Goal: Task Accomplishment & Management: Manage account settings

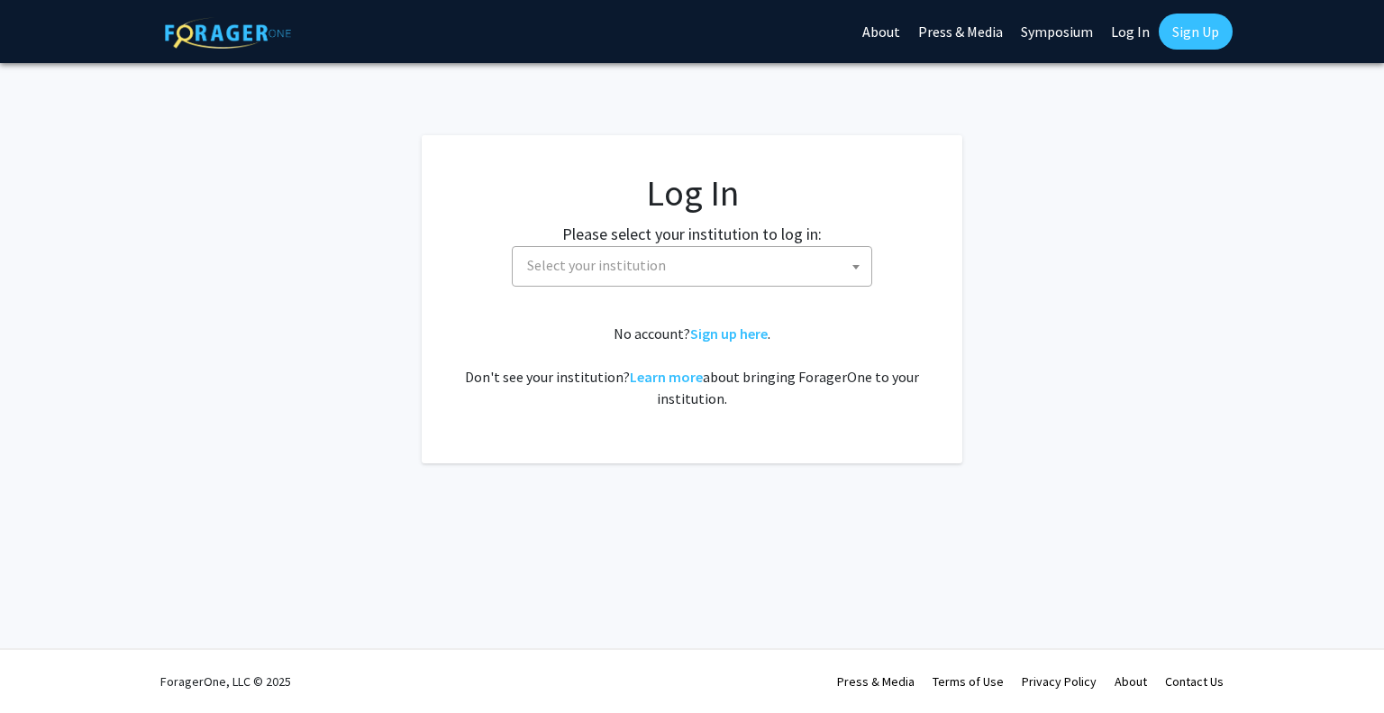
select select
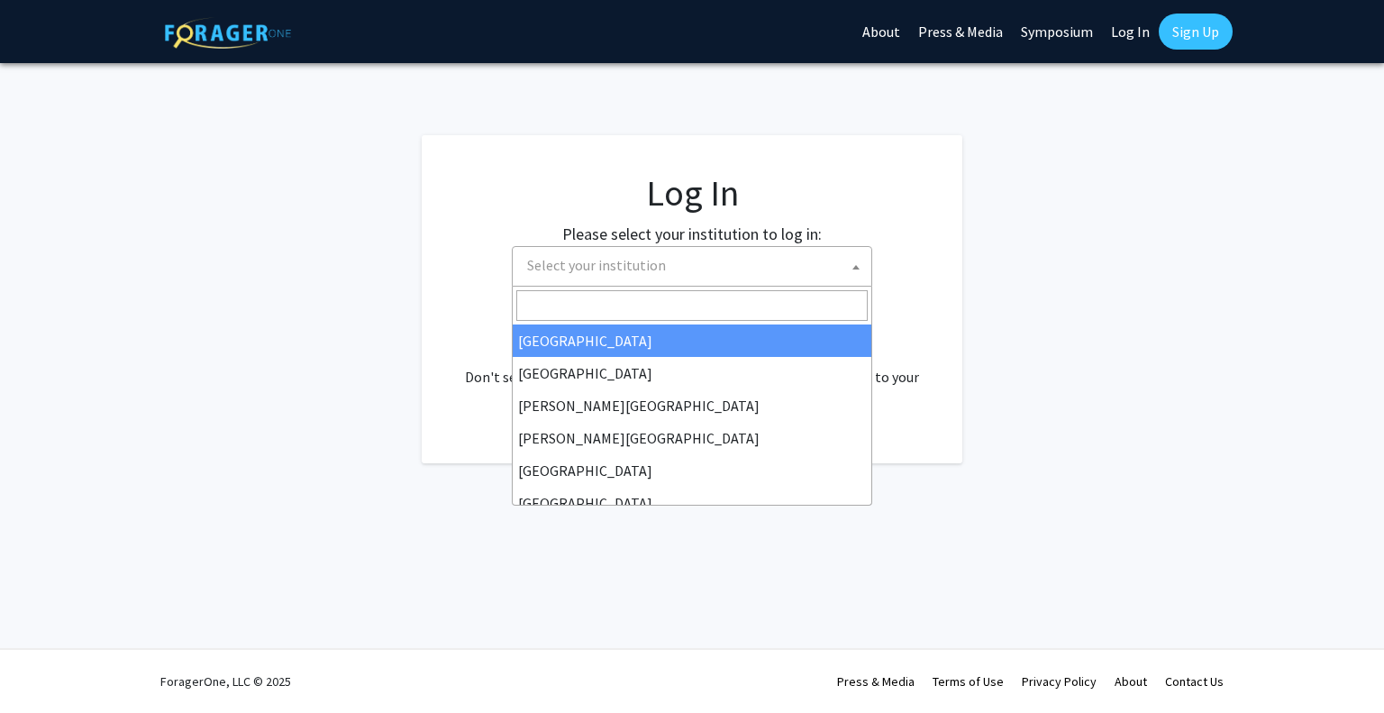
click at [567, 277] on span "Select your institution" at bounding box center [695, 265] width 351 height 37
click at [569, 307] on input "Search" at bounding box center [691, 305] width 351 height 31
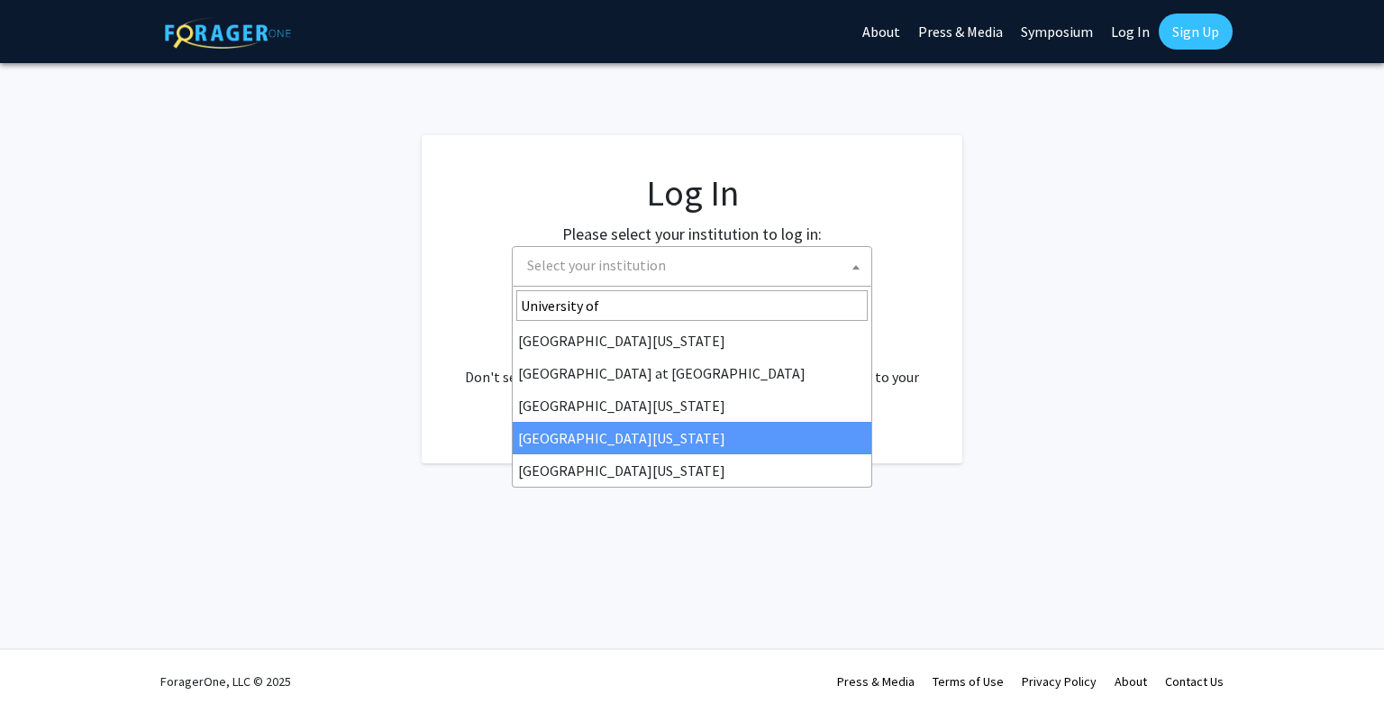
type input "University of"
select select "31"
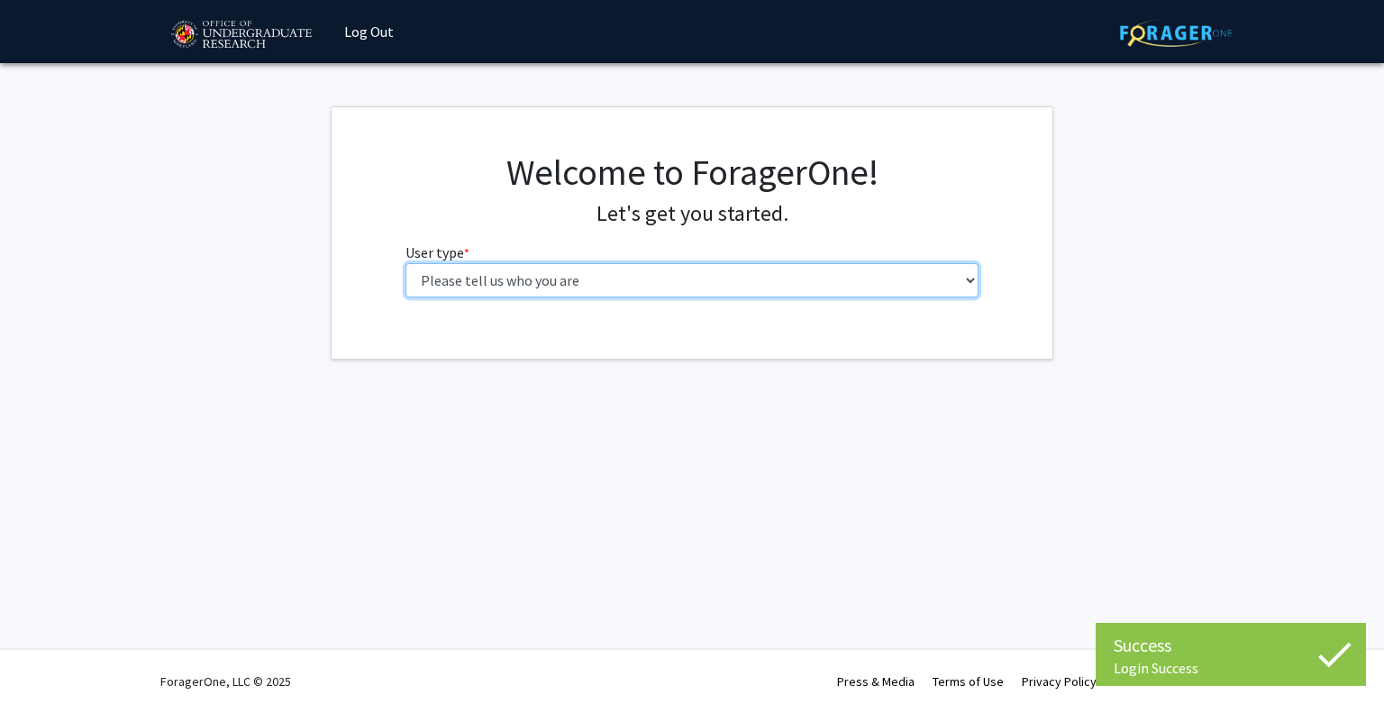
drag, startPoint x: 0, startPoint y: 0, endPoint x: 687, endPoint y: 283, distance: 742.6
click at [687, 283] on select "Please tell us who you are Undergraduate Student Master's Student Doctoral Cand…" at bounding box center [692, 280] width 574 height 34
select select "1: undergrad"
click at [405, 263] on select "Please tell us who you are Undergraduate Student Master's Student Doctoral Cand…" at bounding box center [692, 280] width 574 height 34
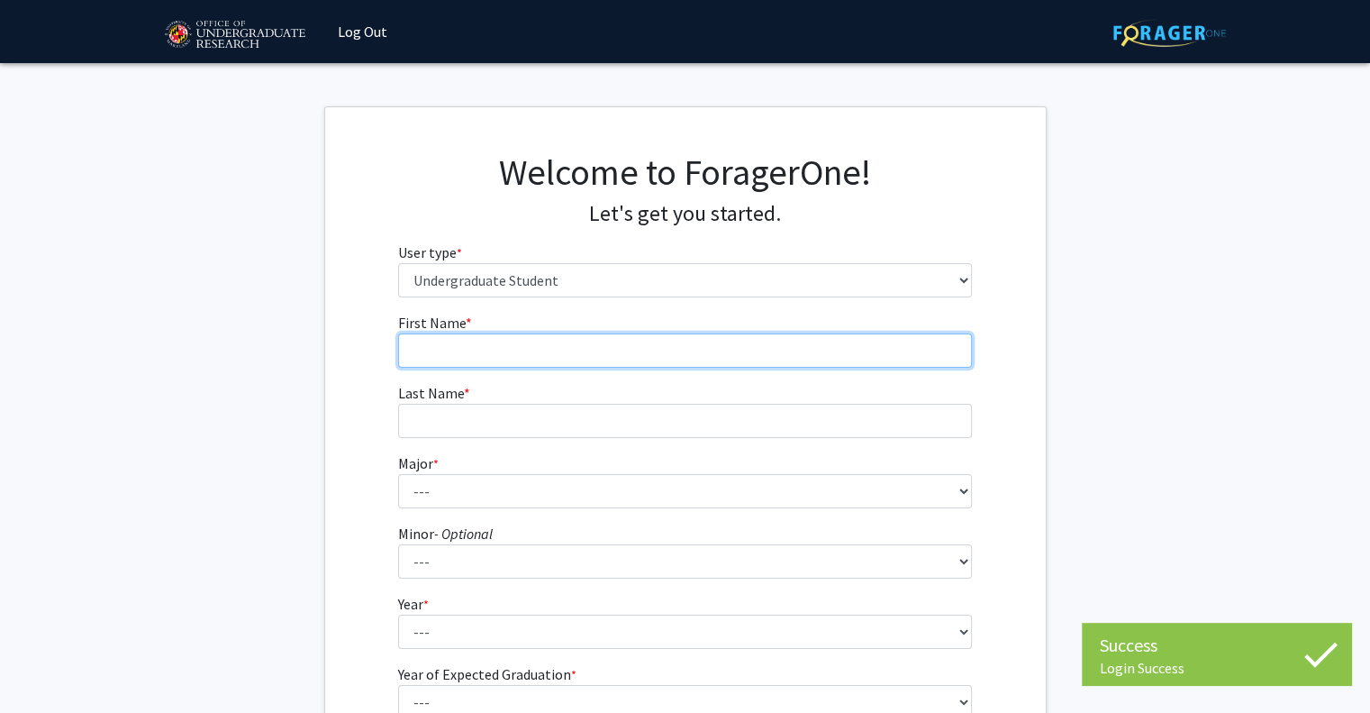
click at [627, 338] on input "First Name * required" at bounding box center [685, 350] width 574 height 34
type input "[PERSON_NAME]"
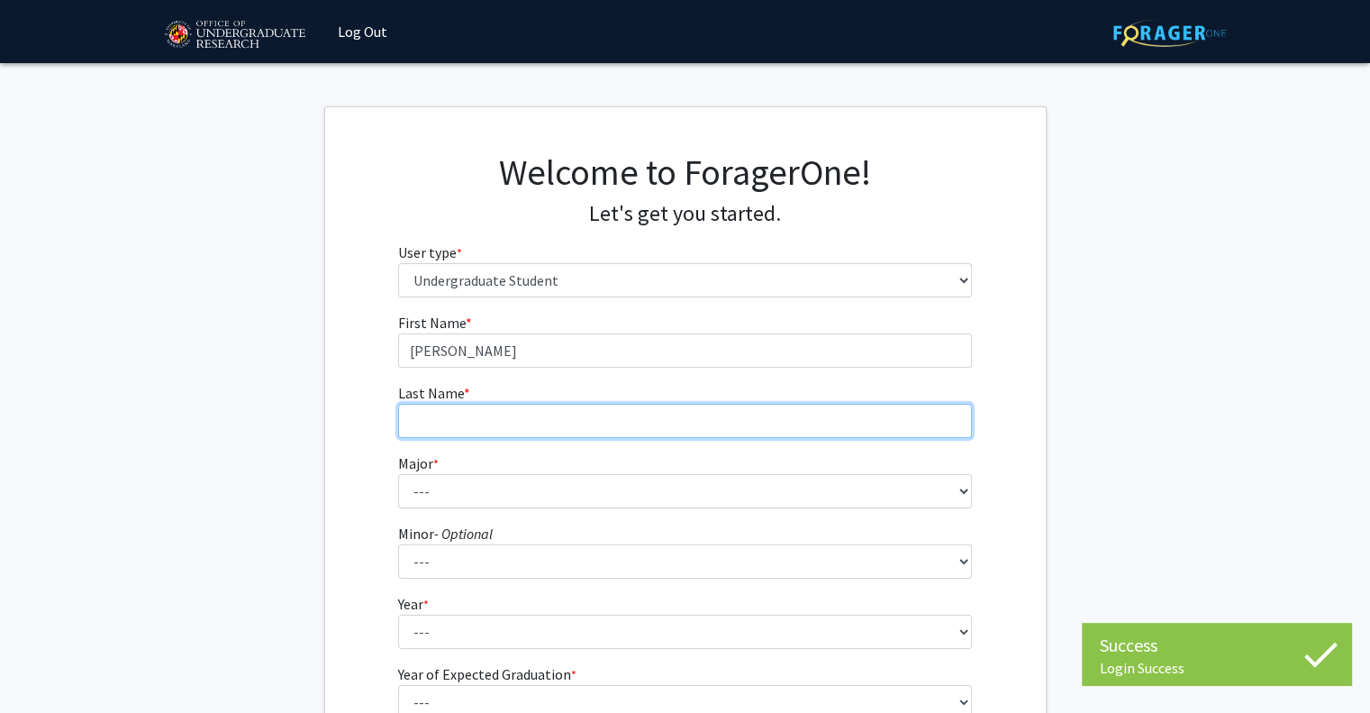
type input "[PERSON_NAME]"
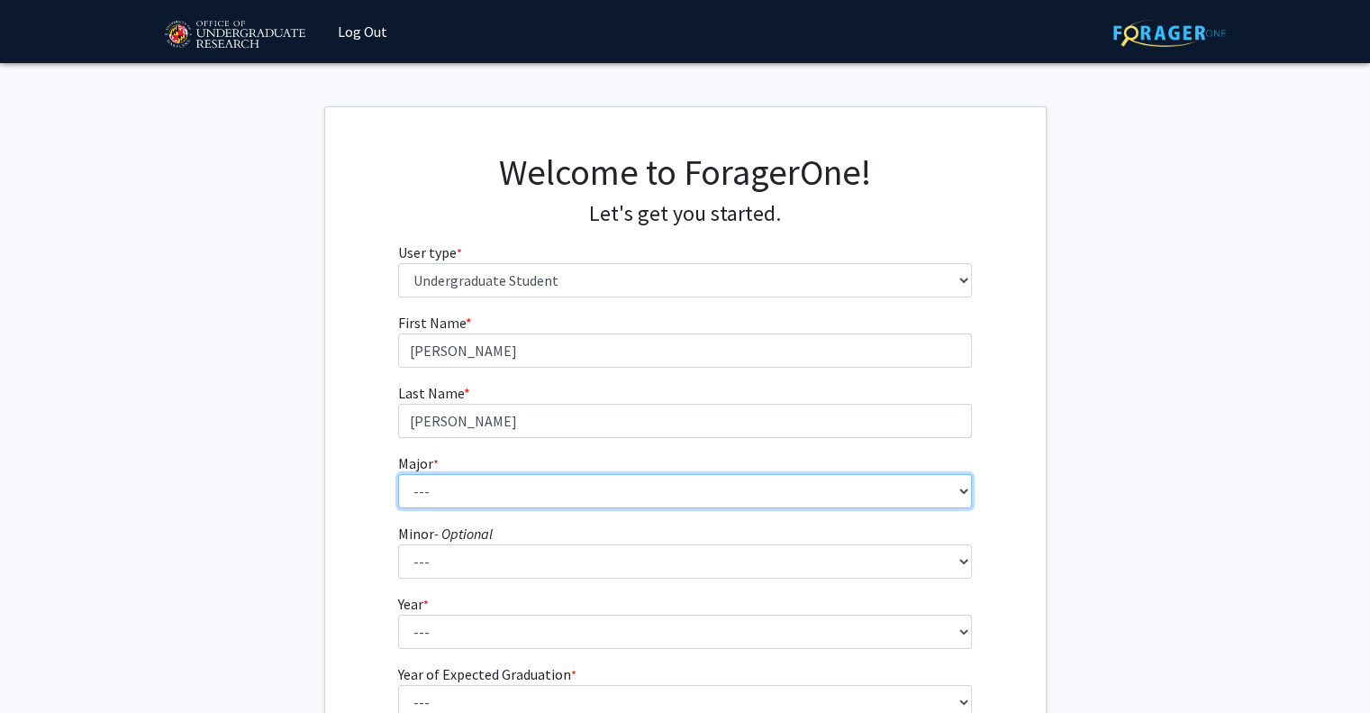
click at [501, 495] on select "--- Accounting Aerospace Engineering African American and Africana Studies Agri…" at bounding box center [685, 491] width 574 height 34
click at [398, 474] on select "--- Accounting Aerospace Engineering African American and Africana Studies Agri…" at bounding box center [685, 491] width 574 height 34
click at [487, 495] on select "--- Accounting Aerospace Engineering African American and Africana Studies Agri…" at bounding box center [685, 491] width 574 height 34
select select "70: 2371"
click at [398, 474] on select "--- Accounting Aerospace Engineering African American and Africana Studies Agri…" at bounding box center [685, 491] width 574 height 34
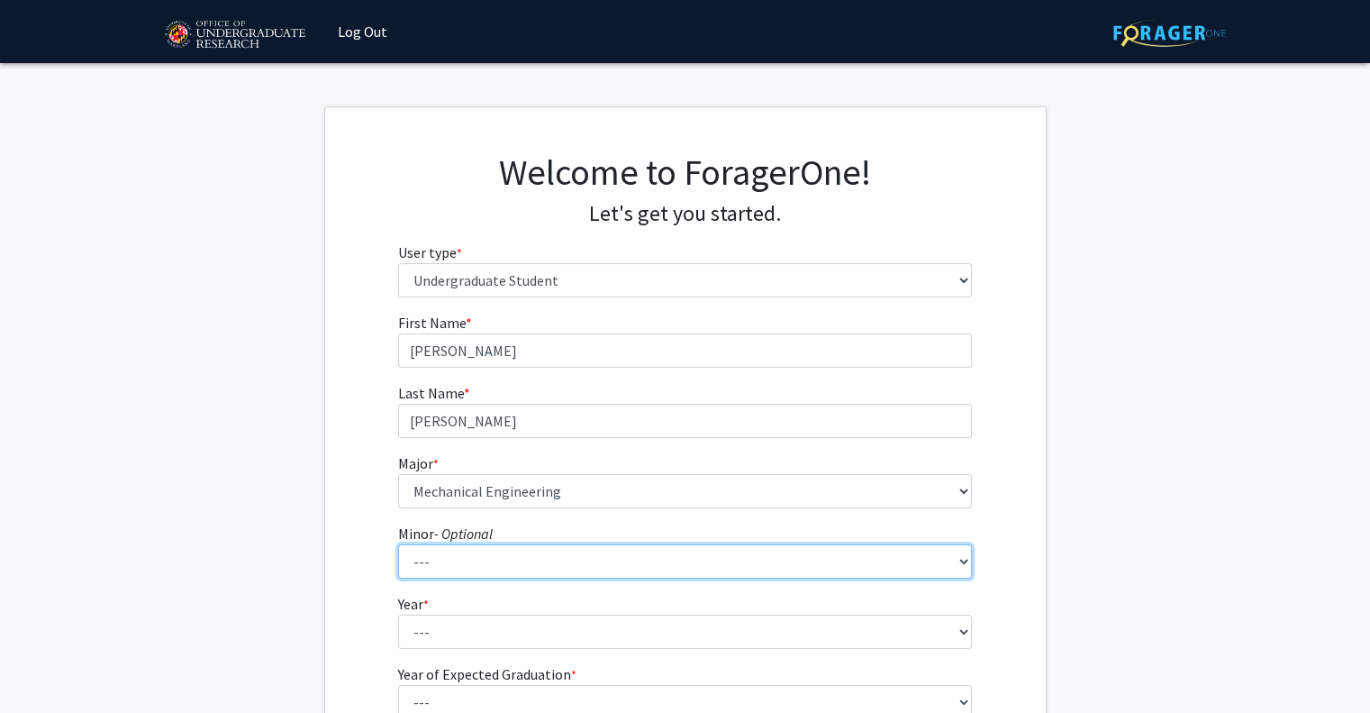
click at [487, 555] on select "--- Actuarial Mathematics Advanced Cybersecurity Experience for Students Africa…" at bounding box center [685, 561] width 574 height 34
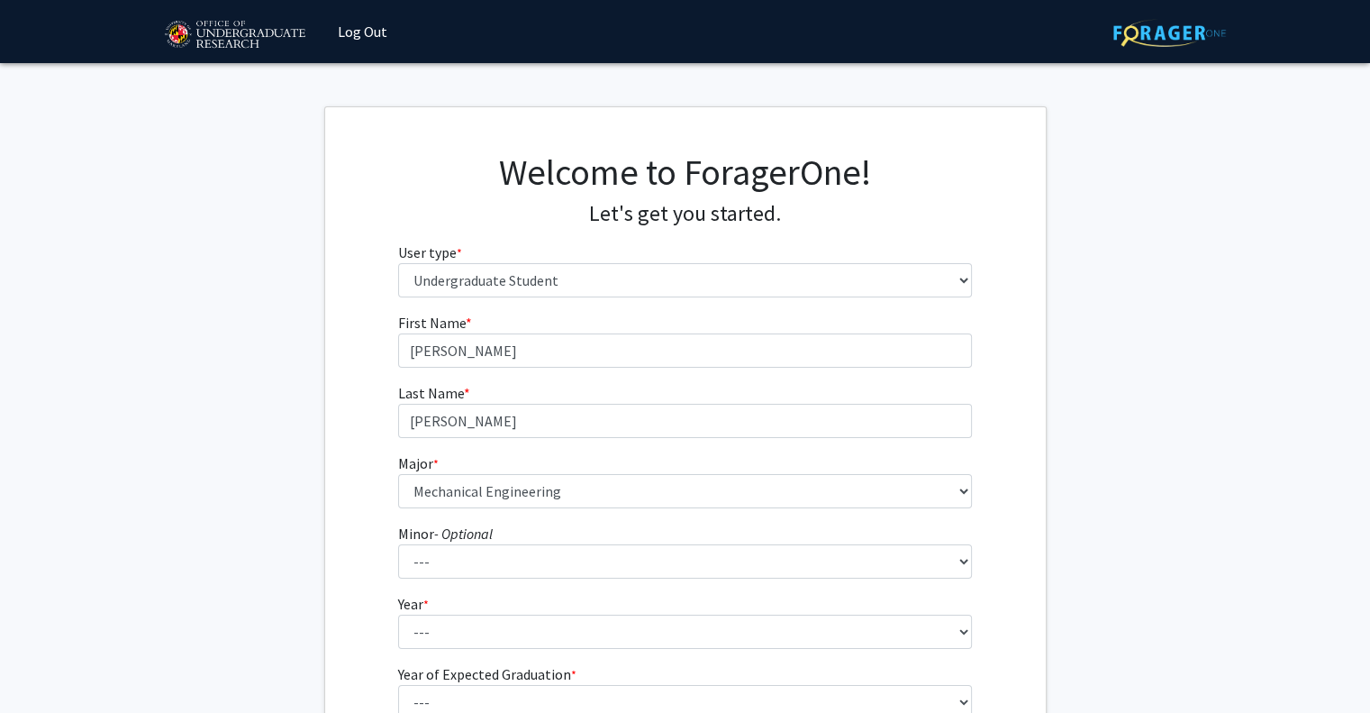
click at [317, 562] on fg-get-started "Welcome to ForagerOne! Let's get you started. User type * required Please tell …" at bounding box center [685, 461] width 1370 height 711
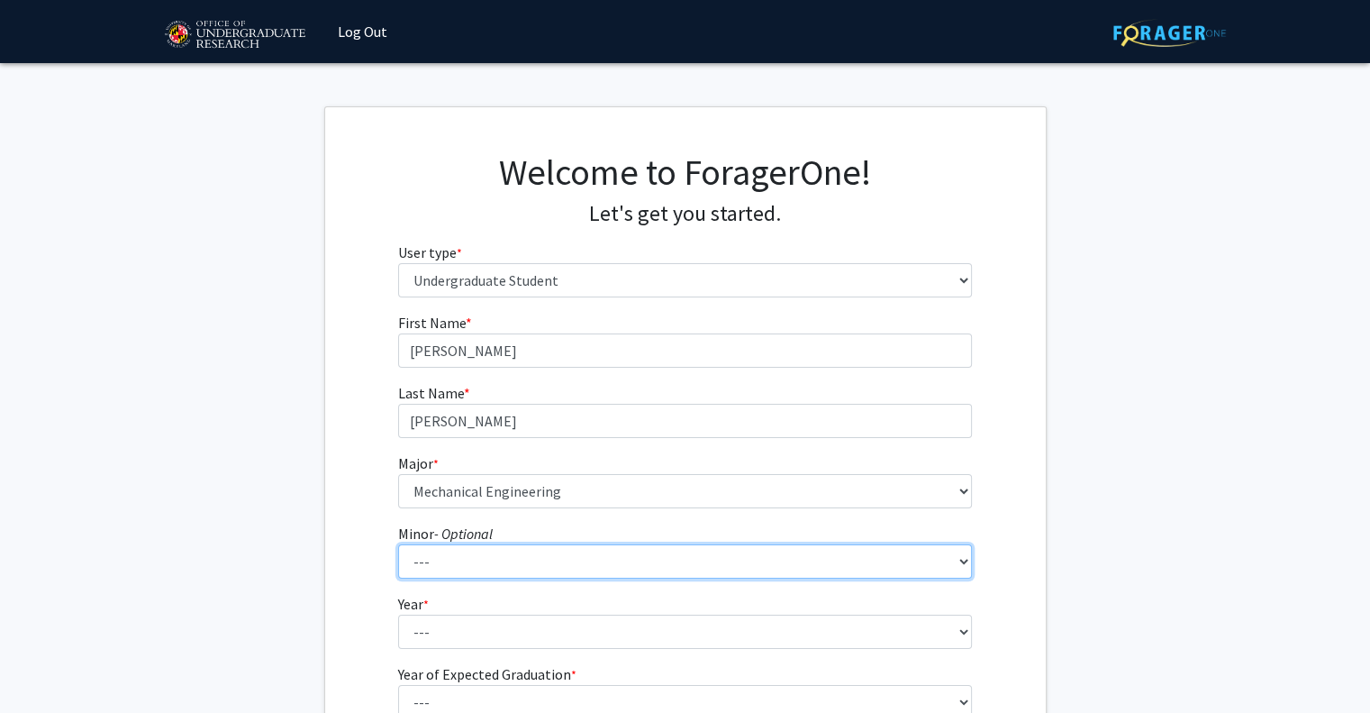
click at [448, 561] on select "--- Actuarial Mathematics Advanced Cybersecurity Experience for Students Africa…" at bounding box center [685, 561] width 574 height 34
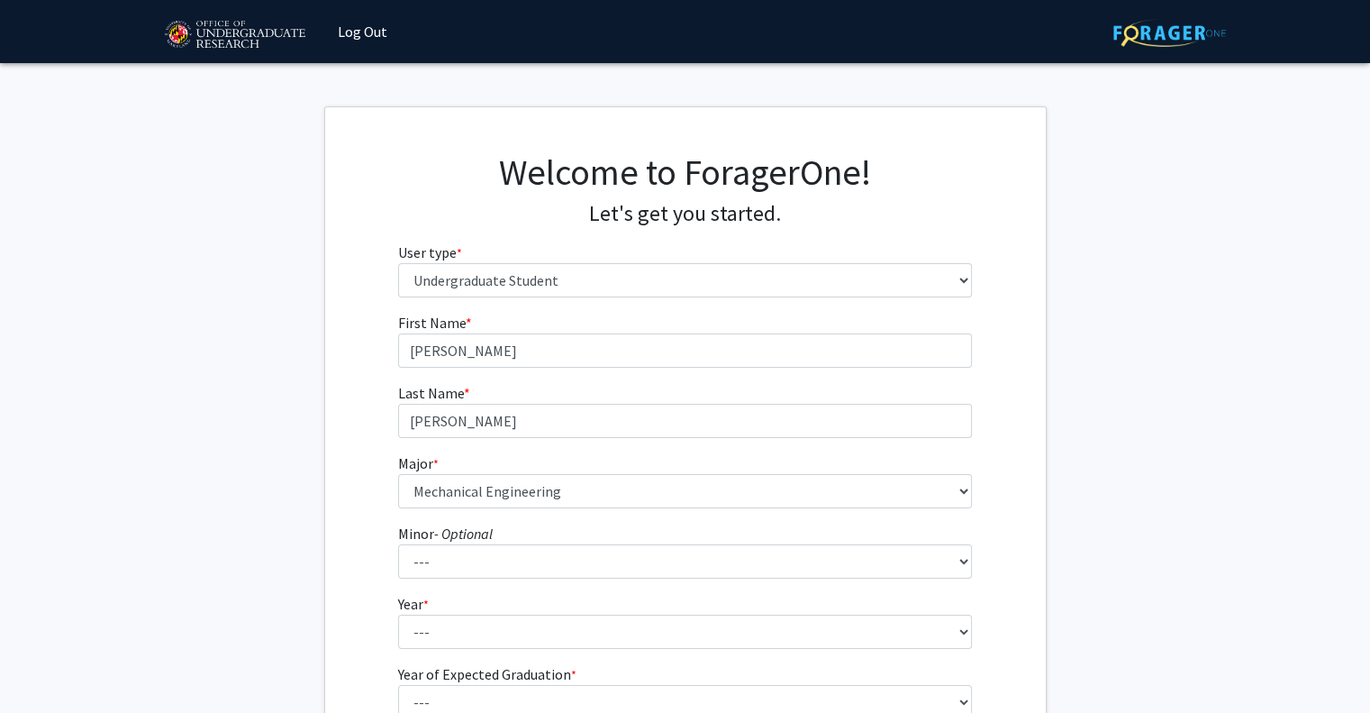
click at [314, 550] on fg-get-started "Welcome to ForagerOne! Let's get you started. User type * required Please tell …" at bounding box center [685, 461] width 1370 height 711
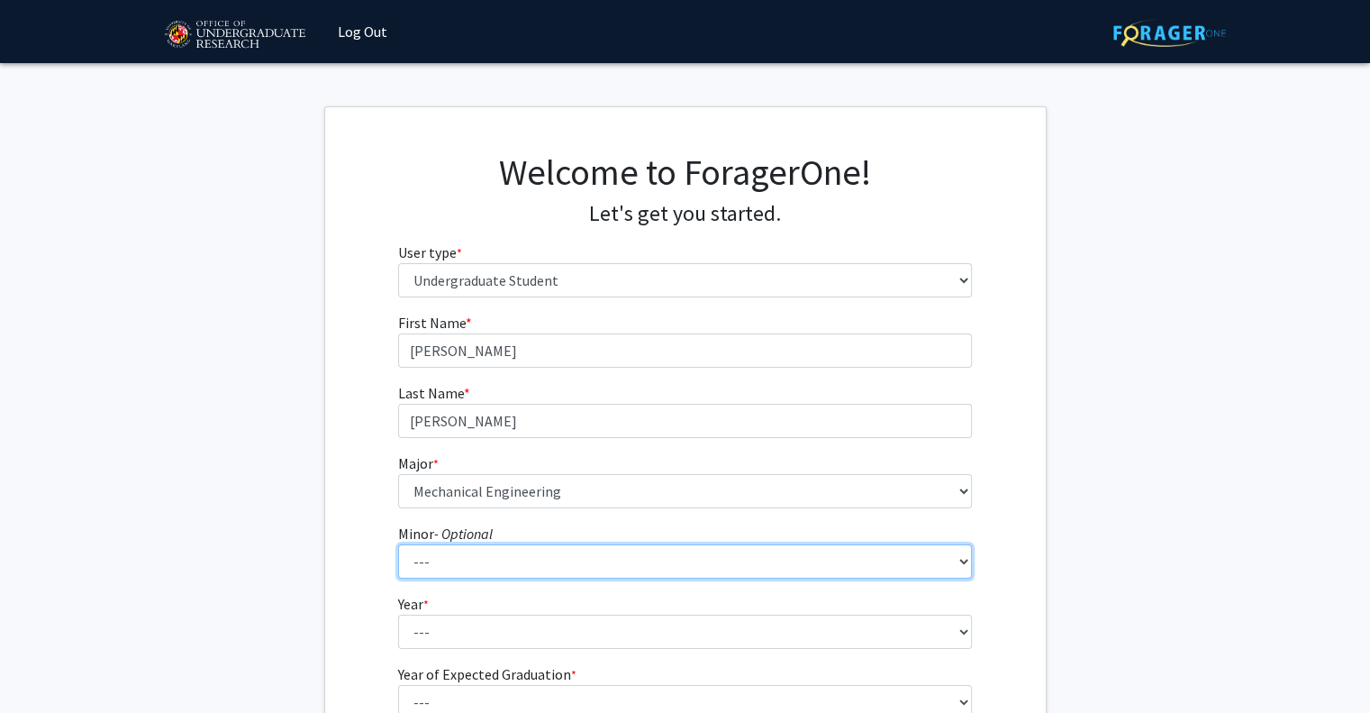
click at [469, 569] on select "--- Actuarial Mathematics Advanced Cybersecurity Experience for Students Africa…" at bounding box center [685, 561] width 574 height 34
select select "21: 1824"
click at [398, 544] on select "--- Actuarial Mathematics Advanced Cybersecurity Experience for Students Africa…" at bounding box center [685, 561] width 574 height 34
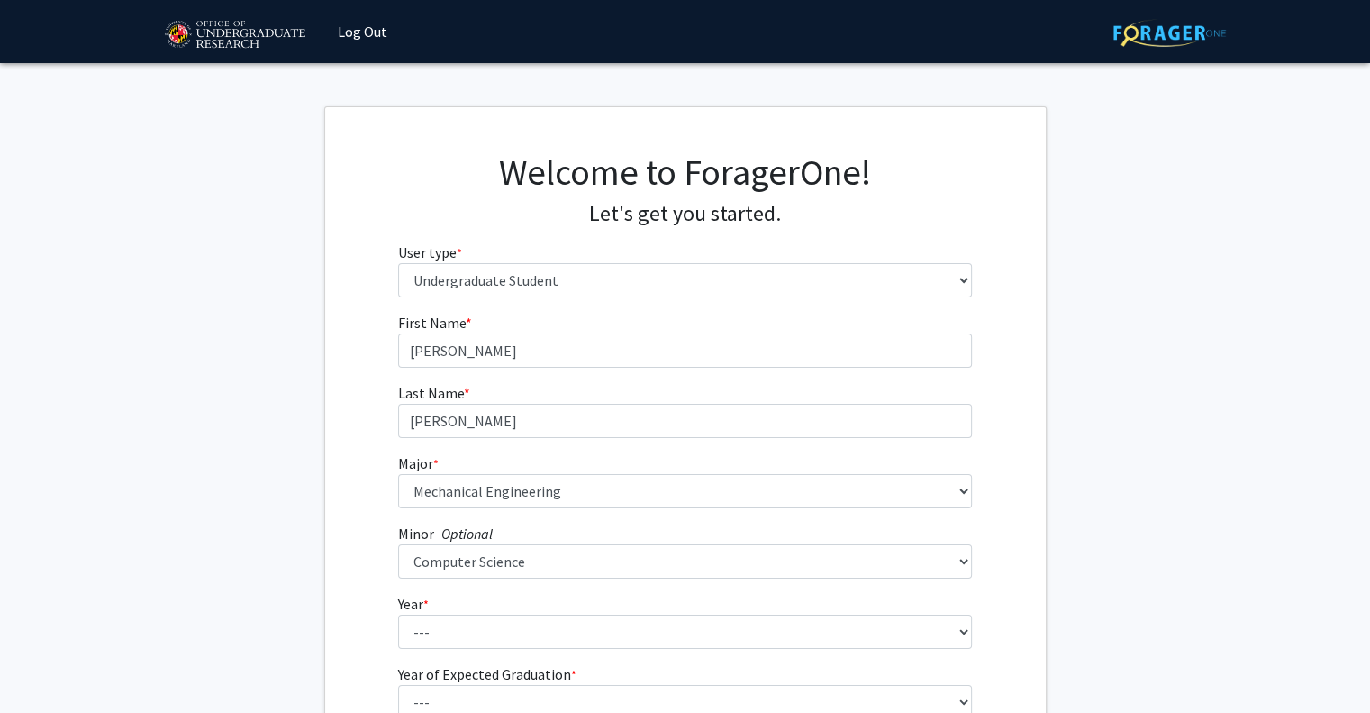
click at [1211, 423] on fg-get-started "Welcome to ForagerOne! Let's get you started. User type * required Please tell …" at bounding box center [685, 461] width 1370 height 711
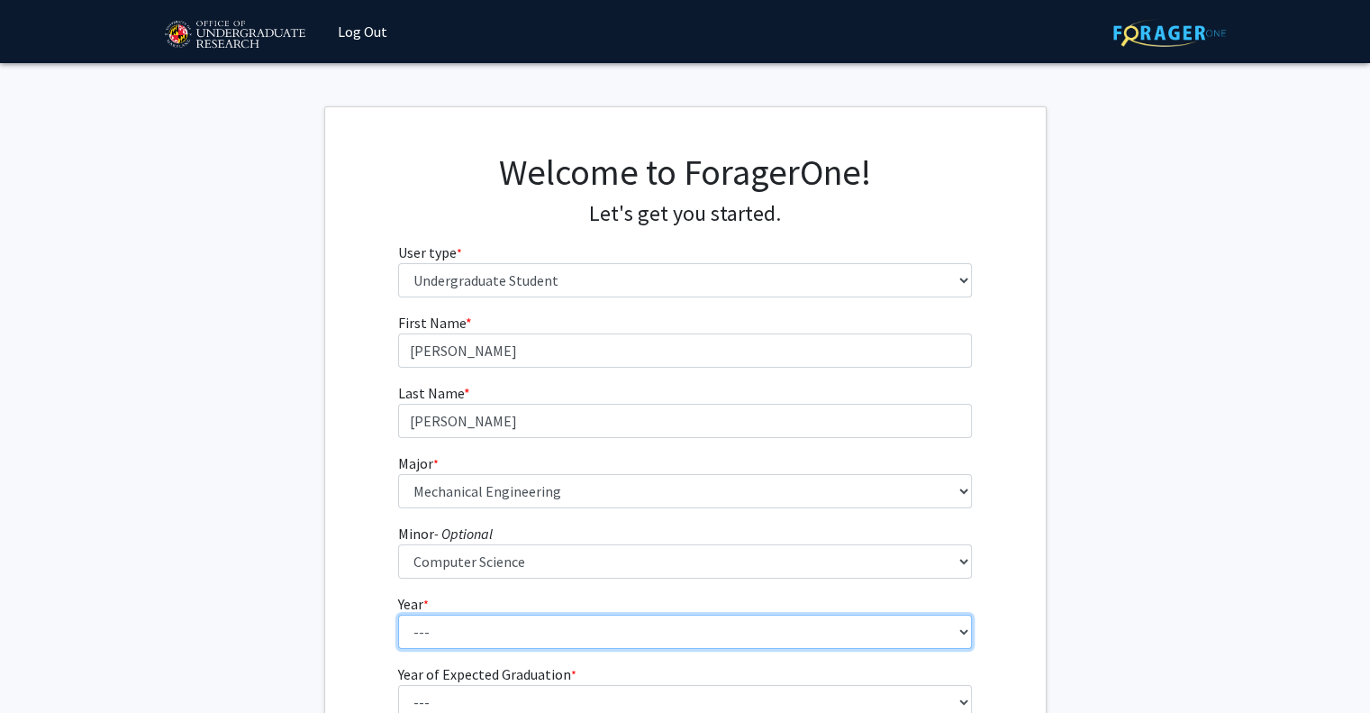
click at [771, 617] on select "--- First-year Sophomore Junior Senior Postbaccalaureate Certificate" at bounding box center [685, 631] width 574 height 34
select select "1: first-year"
click at [398, 614] on select "--- First-year Sophomore Junior Senior Postbaccalaureate Certificate" at bounding box center [685, 631] width 574 height 34
click at [576, 640] on select "--- First-year Sophomore Junior Senior Postbaccalaureate Certificate" at bounding box center [685, 631] width 574 height 34
click at [398, 614] on select "--- First-year Sophomore Junior Senior Postbaccalaureate Certificate" at bounding box center [685, 631] width 574 height 34
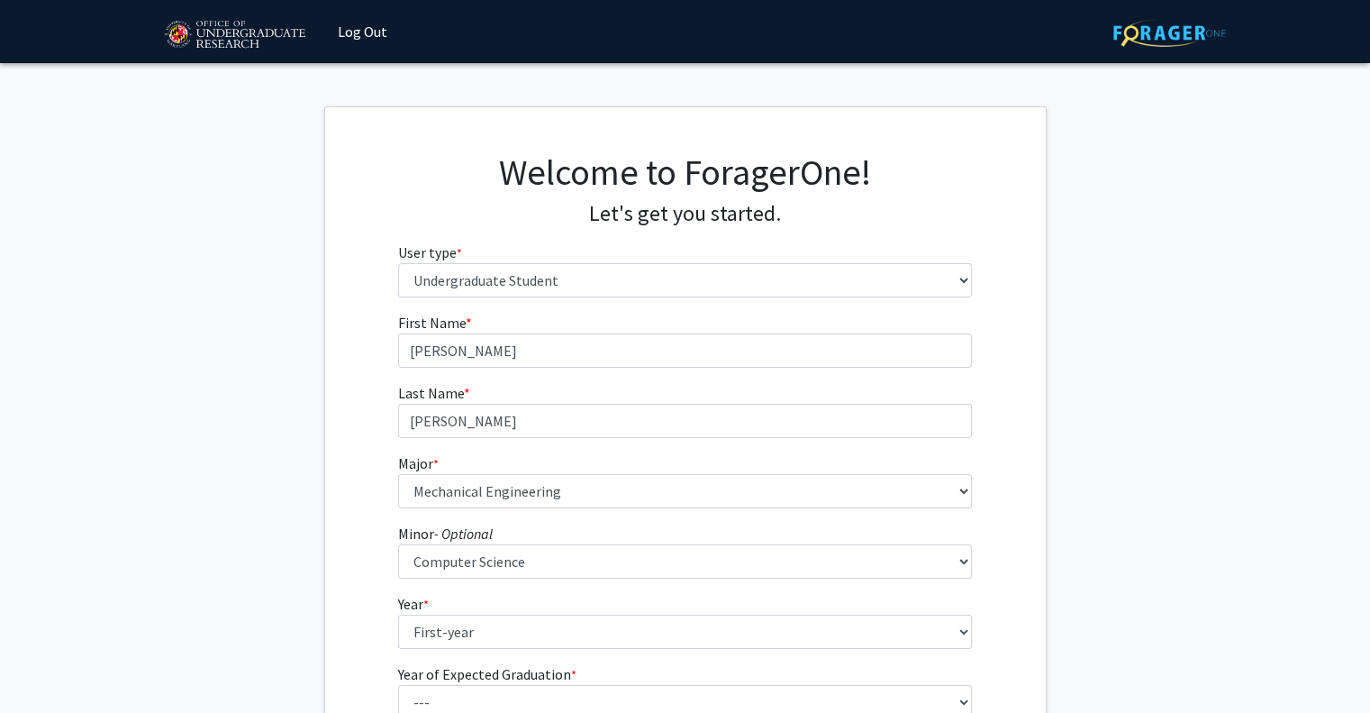
click at [1269, 495] on fg-get-started "Welcome to ForagerOne! Let's get you started. User type * required Please tell …" at bounding box center [685, 461] width 1370 height 711
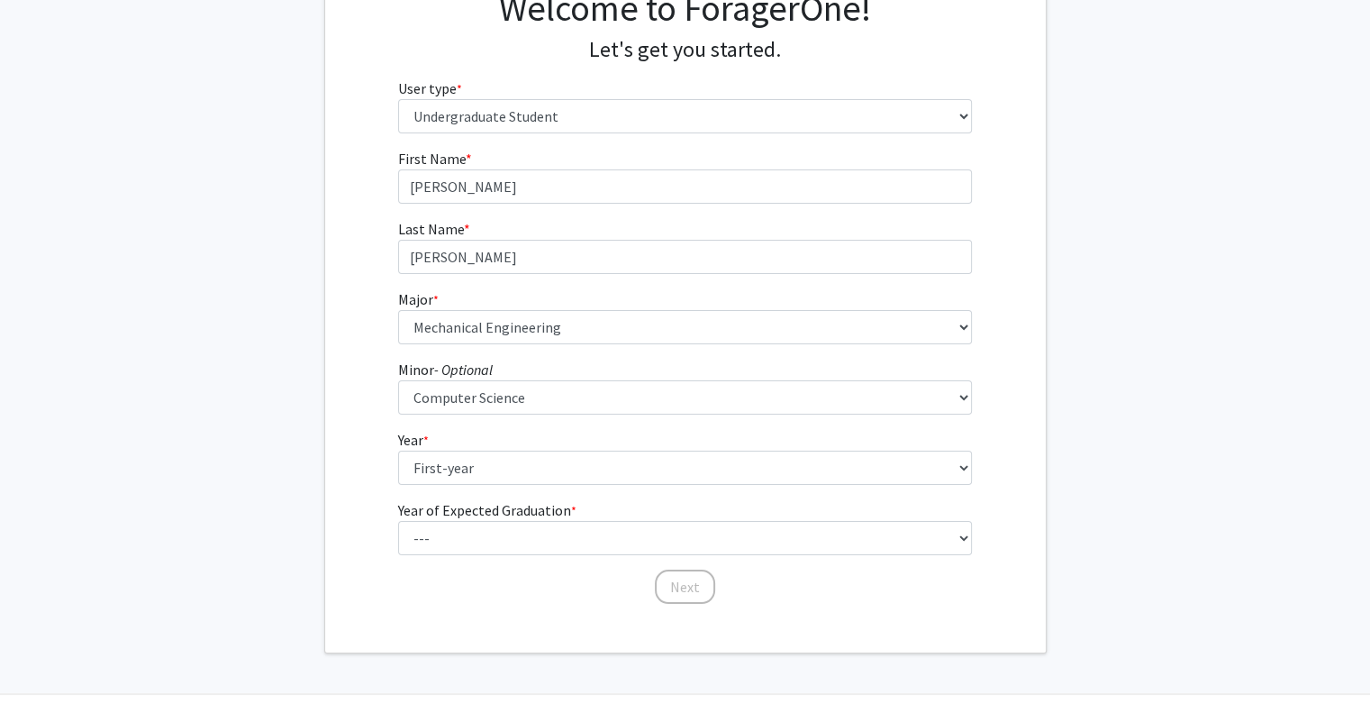
scroll to position [195, 0]
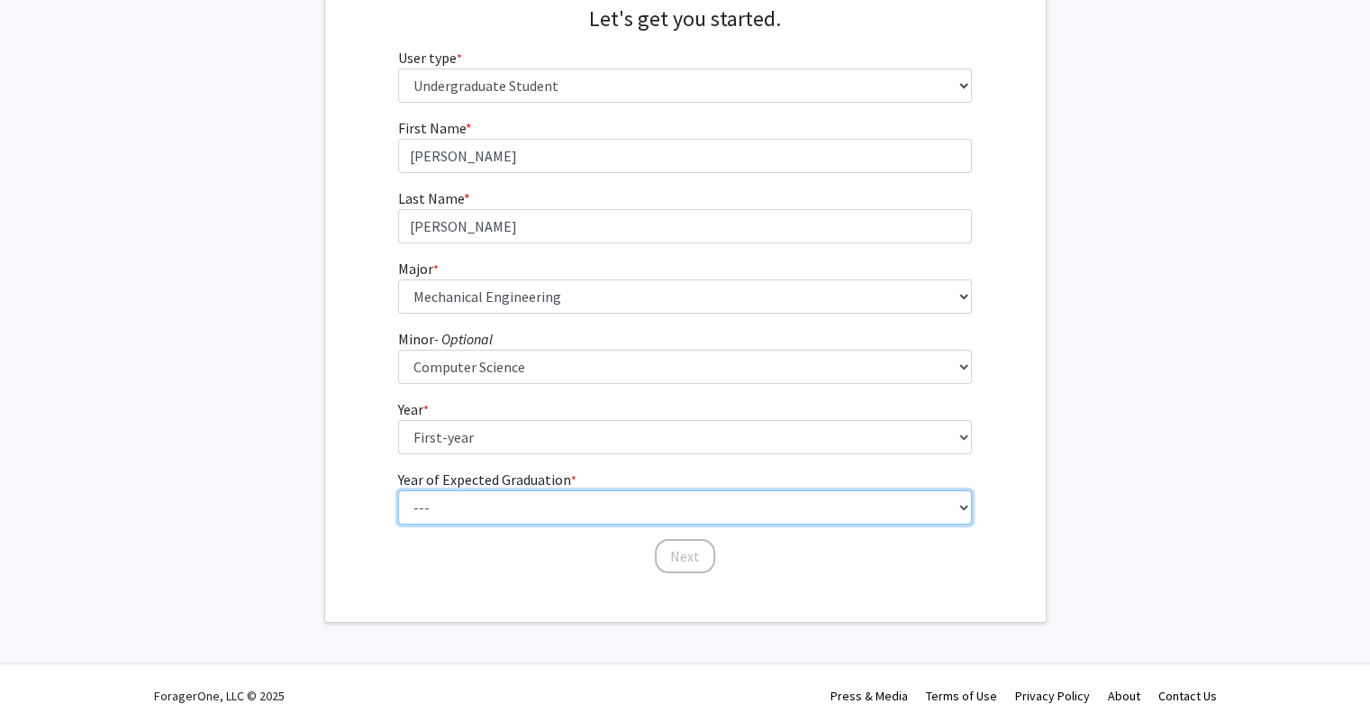
click at [566, 505] on select "--- 2025 2026 2027 2028 2029 2030 2031 2032 2033 2034" at bounding box center [685, 507] width 574 height 34
select select "5: 2029"
click at [398, 490] on select "--- 2025 2026 2027 2028 2029 2030 2031 2032 2033 2034" at bounding box center [685, 507] width 574 height 34
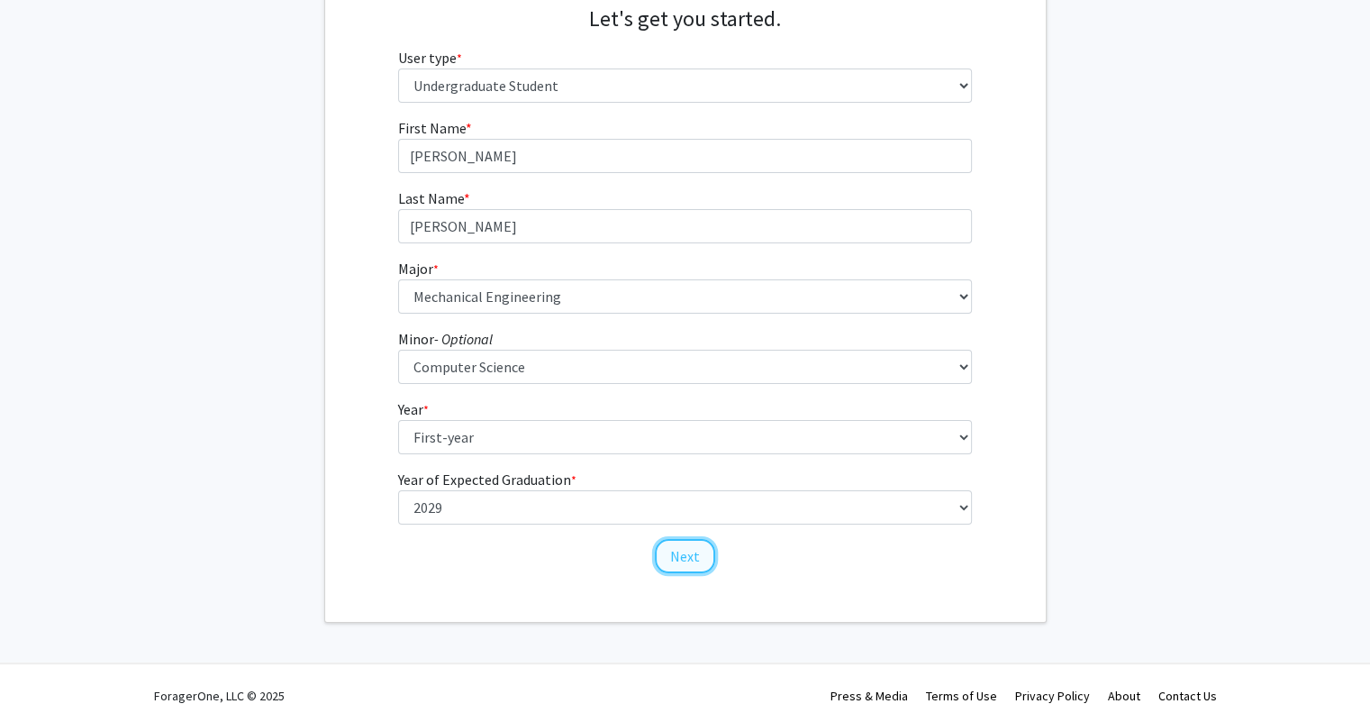
click at [688, 554] on button "Next" at bounding box center [685, 556] width 60 height 34
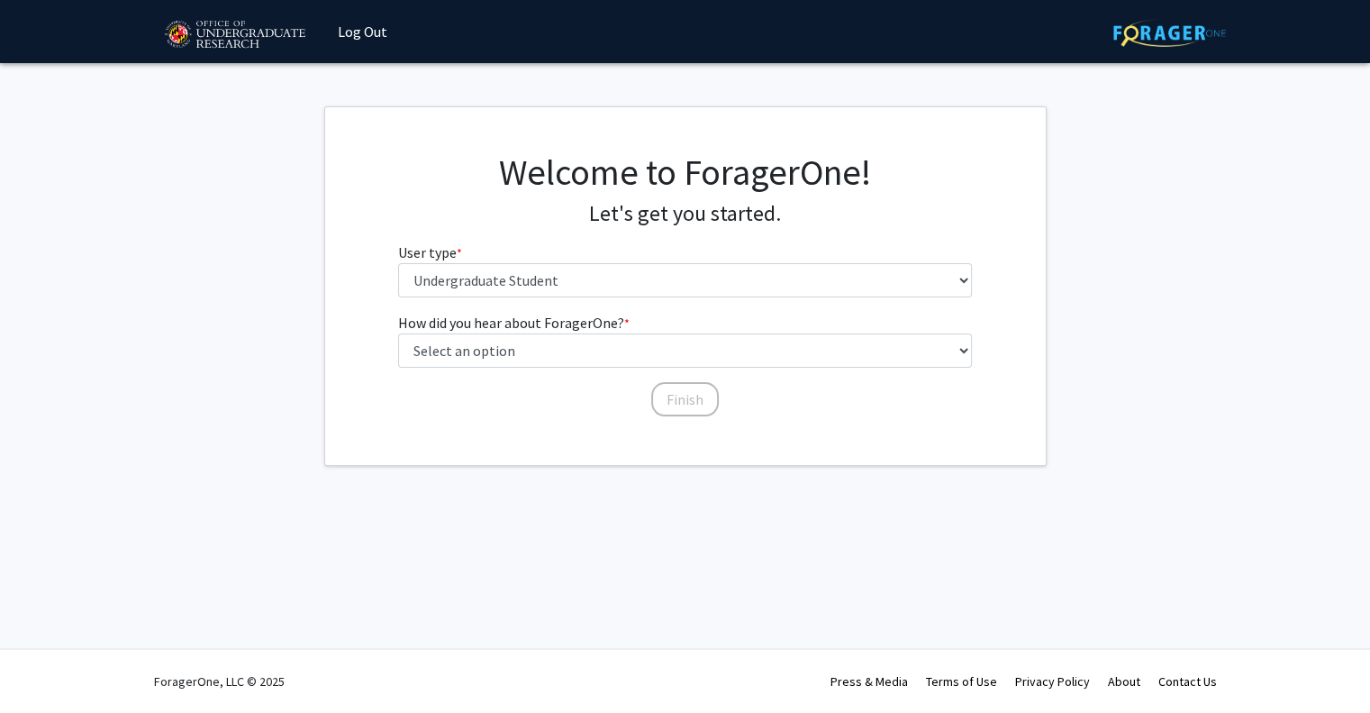
scroll to position [0, 0]
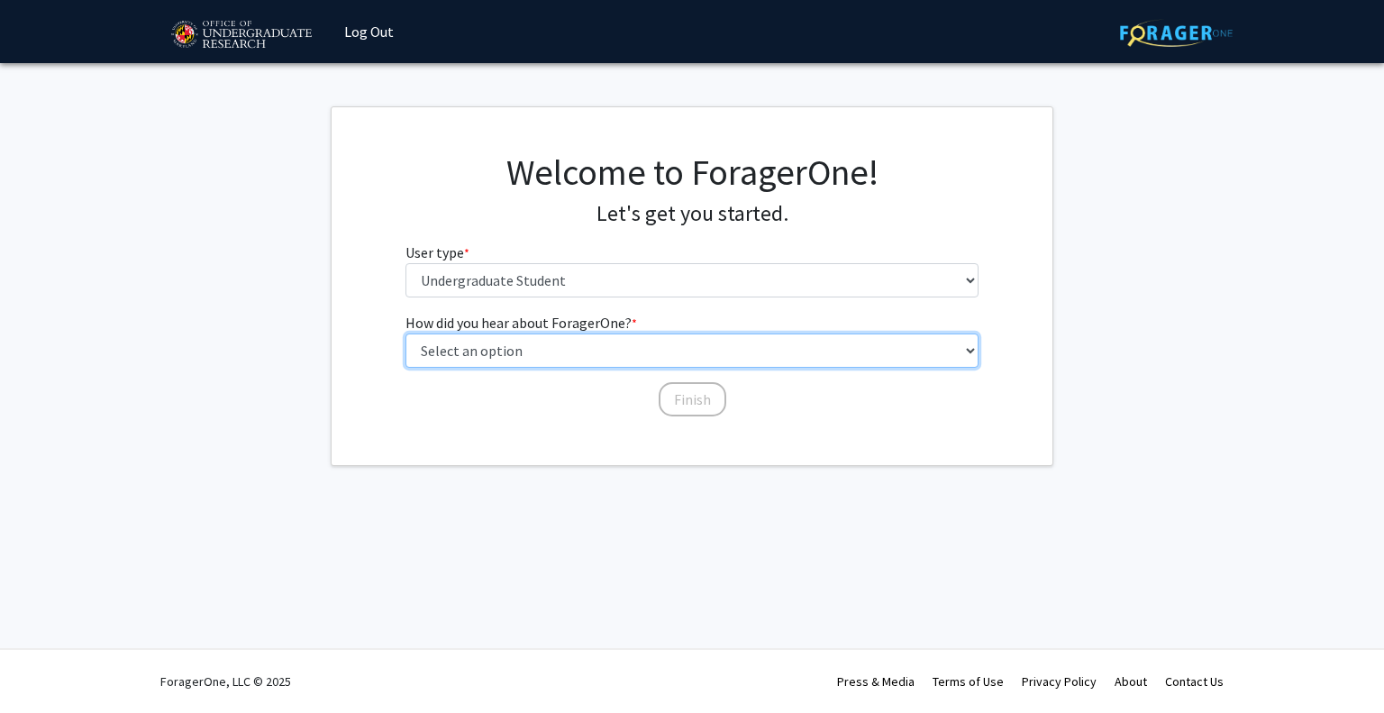
click at [515, 356] on select "Select an option Peer/student recommendation Faculty/staff recommendation Unive…" at bounding box center [692, 350] width 574 height 34
select select "1: peer_recommendation"
click at [405, 333] on select "Select an option Peer/student recommendation Faculty/staff recommendation Unive…" at bounding box center [692, 350] width 574 height 34
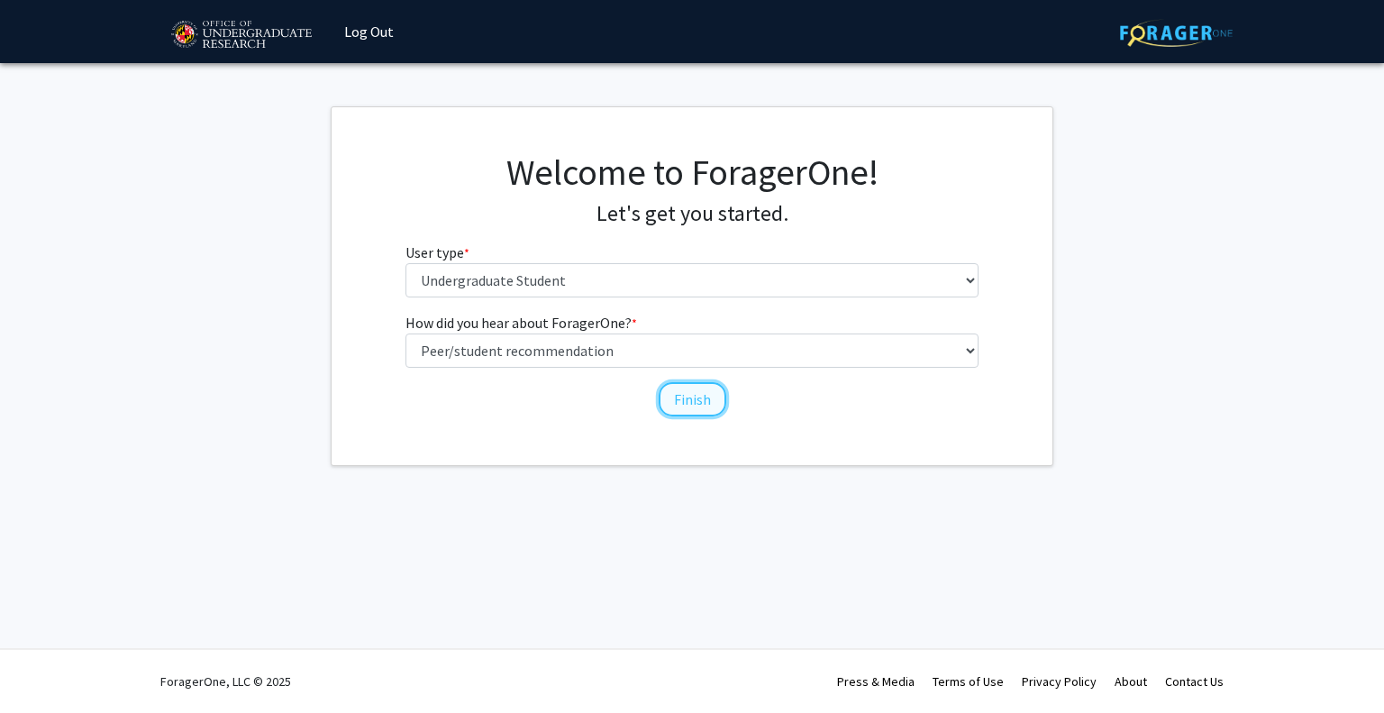
click at [703, 398] on button "Finish" at bounding box center [693, 399] width 68 height 34
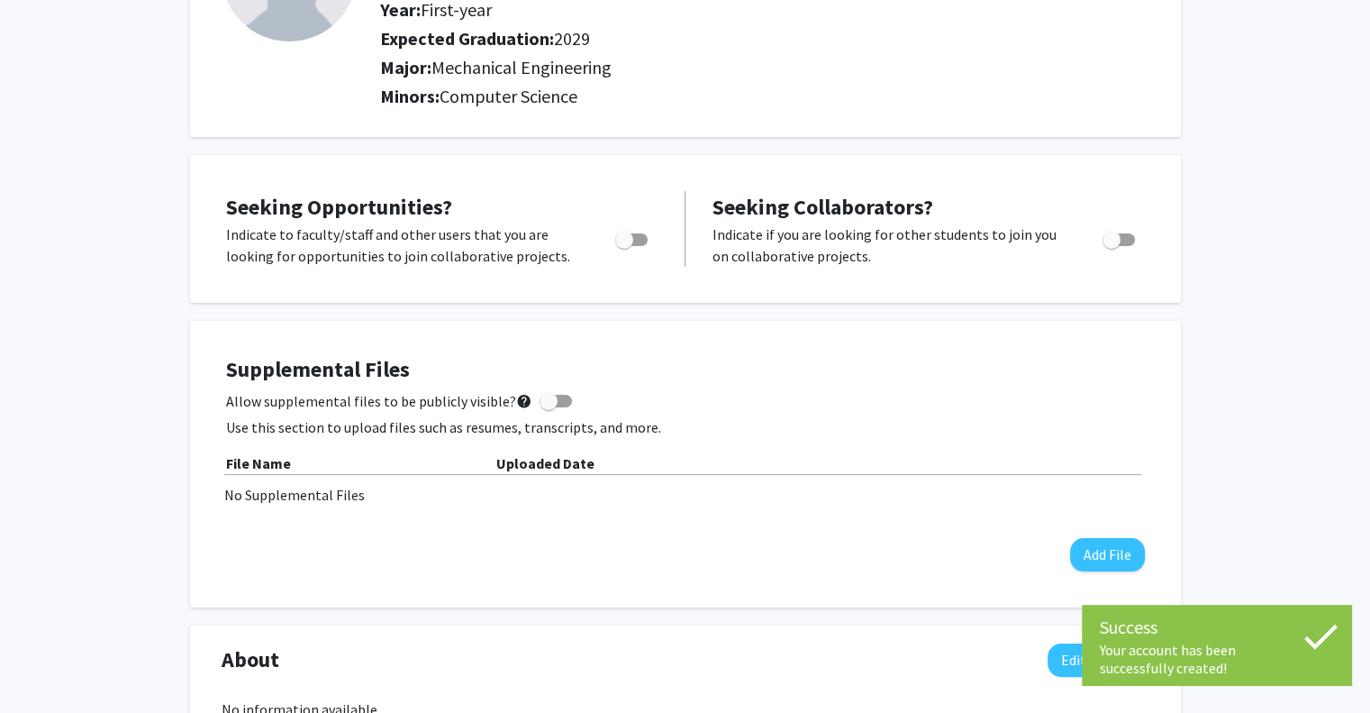
scroll to position [219, 0]
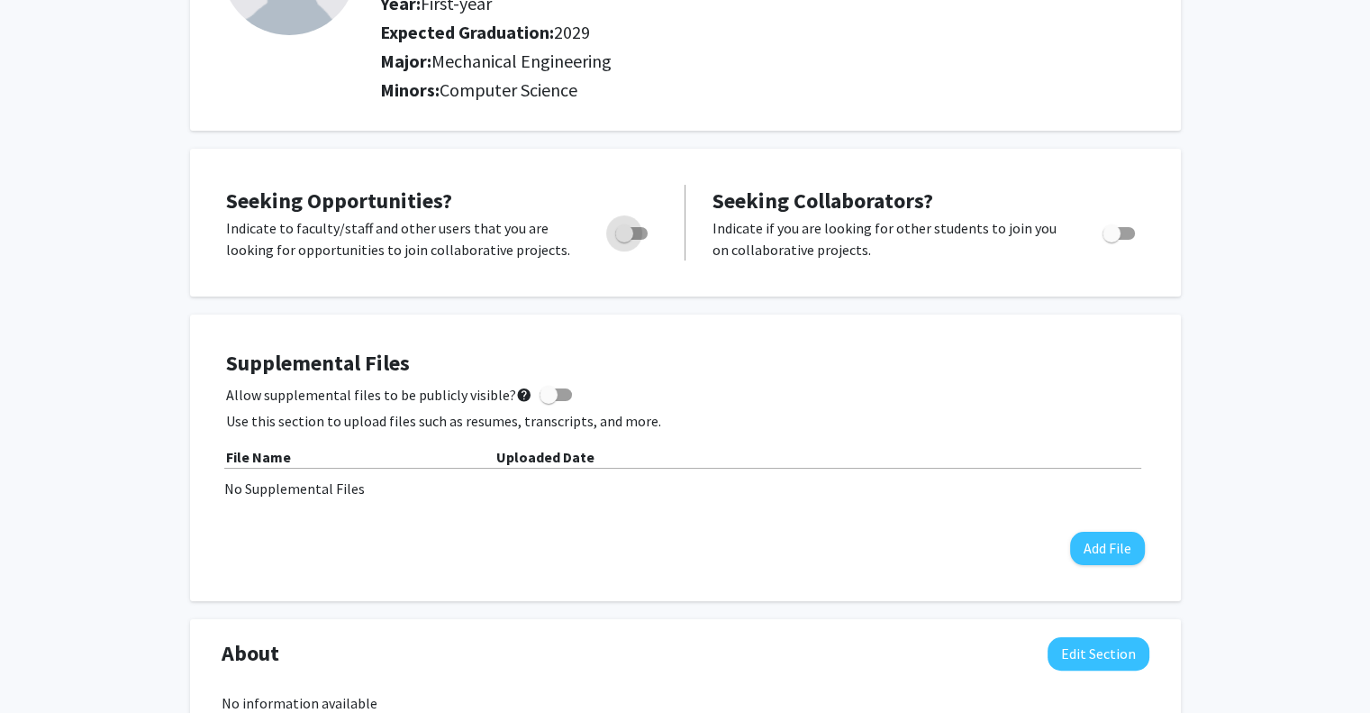
click at [633, 229] on span "Toggle" at bounding box center [631, 233] width 32 height 13
click at [624, 240] on input "Are you actively seeking opportunities?" at bounding box center [623, 240] width 1 height 1
checkbox input "true"
click at [1115, 229] on span "Toggle" at bounding box center [1112, 233] width 18 height 18
click at [1112, 240] on input "Would you like to receive other student requests to work with you?" at bounding box center [1111, 240] width 1 height 1
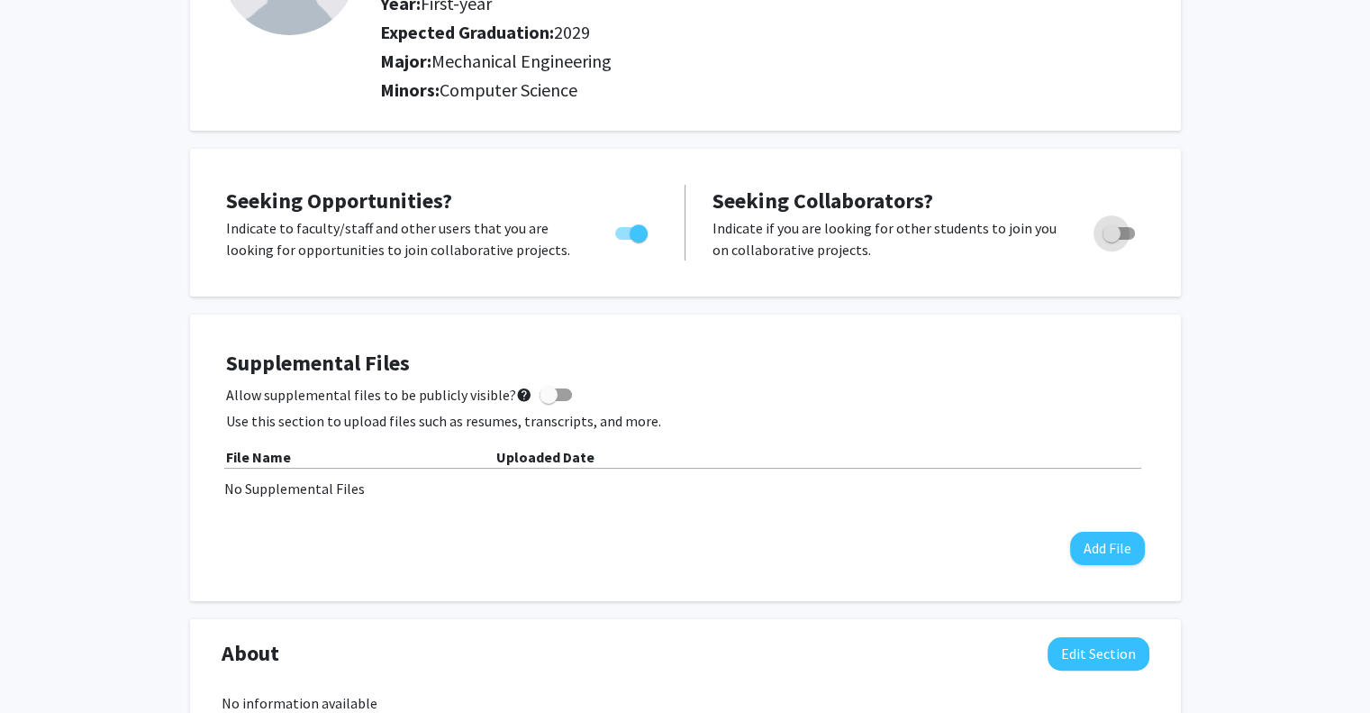
checkbox input "true"
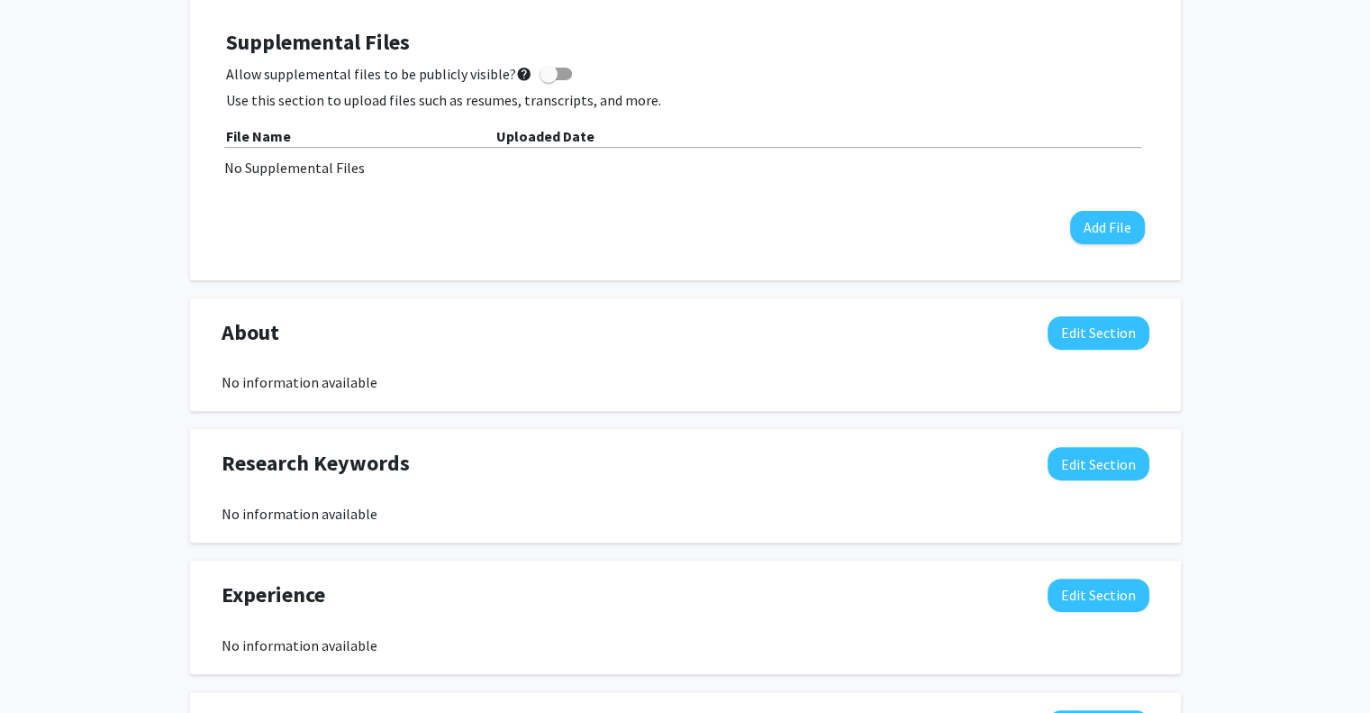
scroll to position [578, 0]
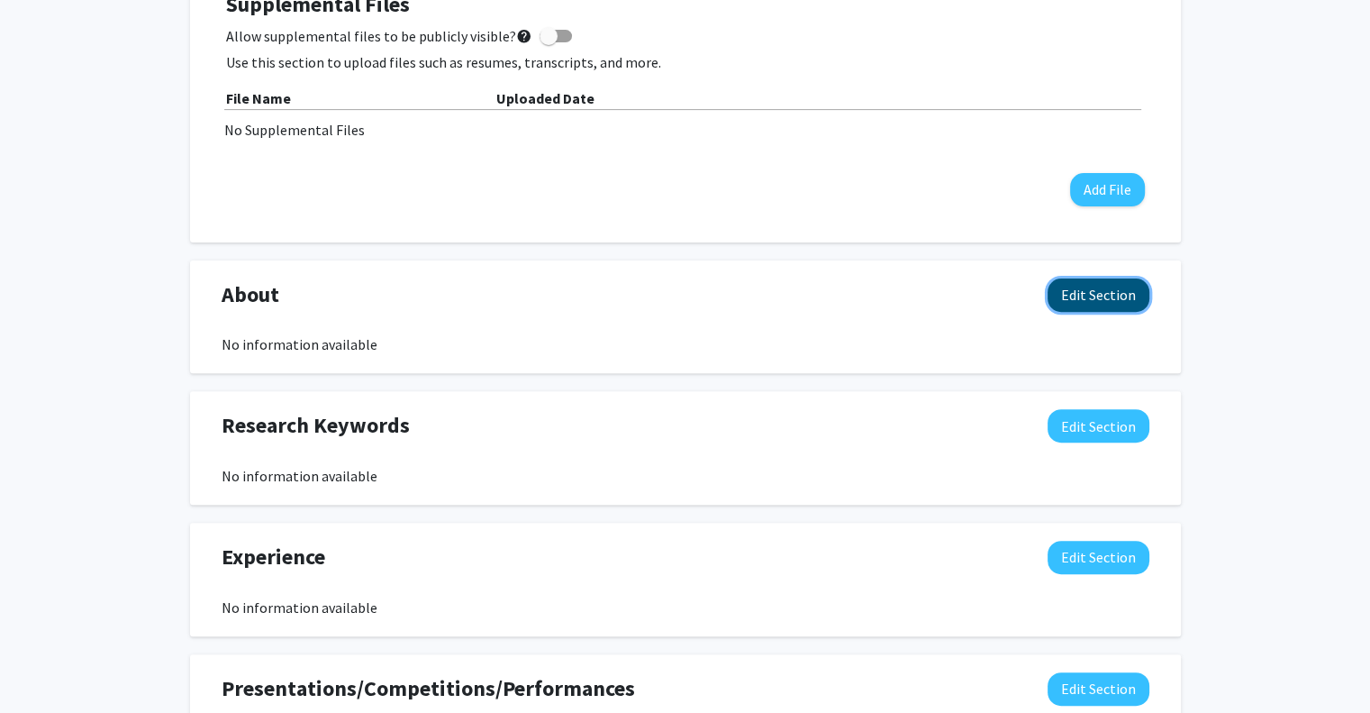
click at [1099, 296] on button "Edit Section" at bounding box center [1099, 294] width 102 height 33
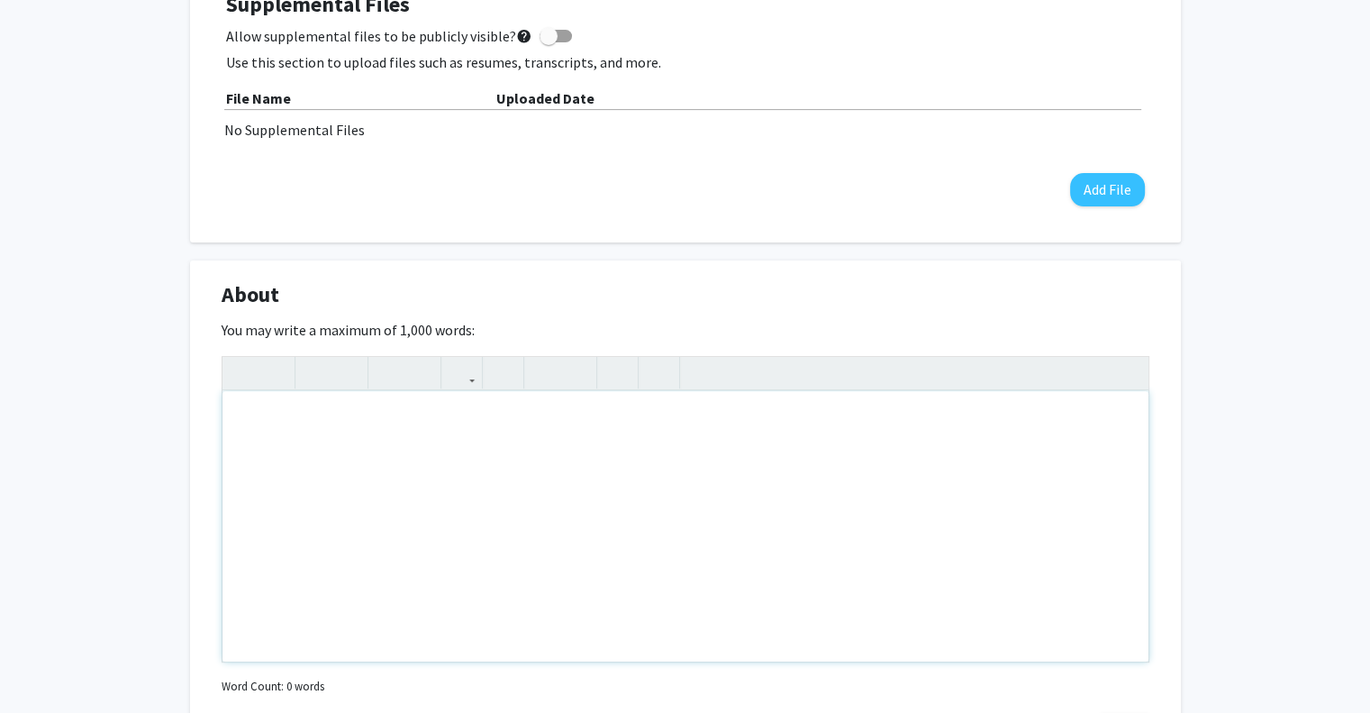
click at [289, 431] on div "Note to users with screen readers: Please deactivate our accessibility plugin f…" at bounding box center [686, 526] width 926 height 270
type textarea "Hello"
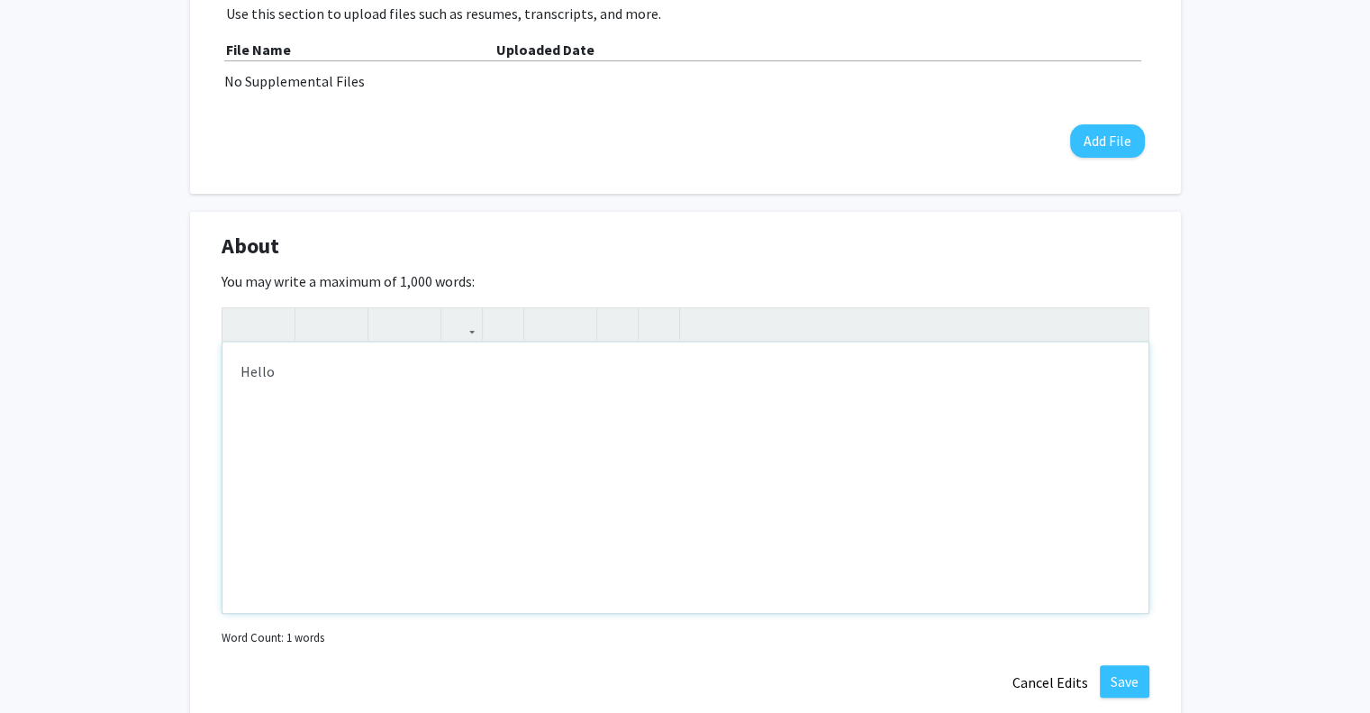
scroll to position [623, 0]
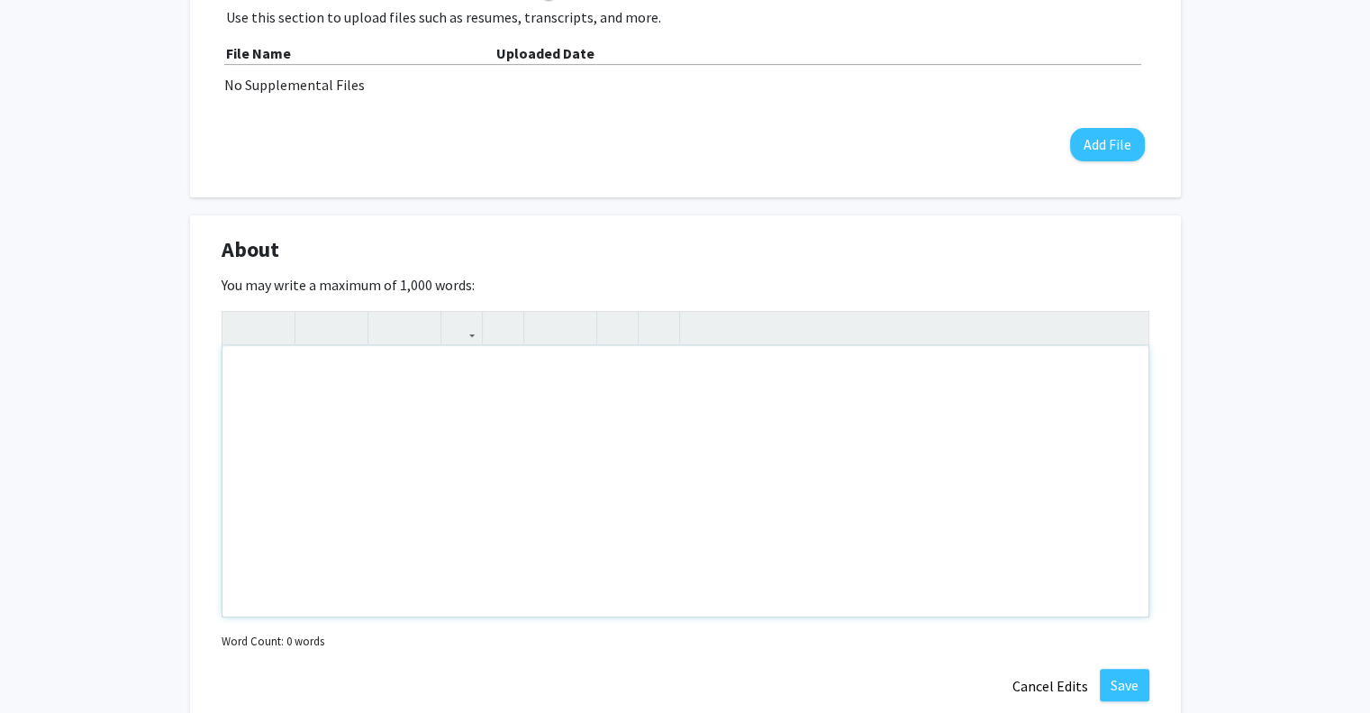
click at [311, 385] on div "Note to users with screen readers: Please deactivate our accessibility plugin f…" at bounding box center [686, 481] width 926 height 270
click at [1121, 672] on button "Save" at bounding box center [1125, 685] width 50 height 32
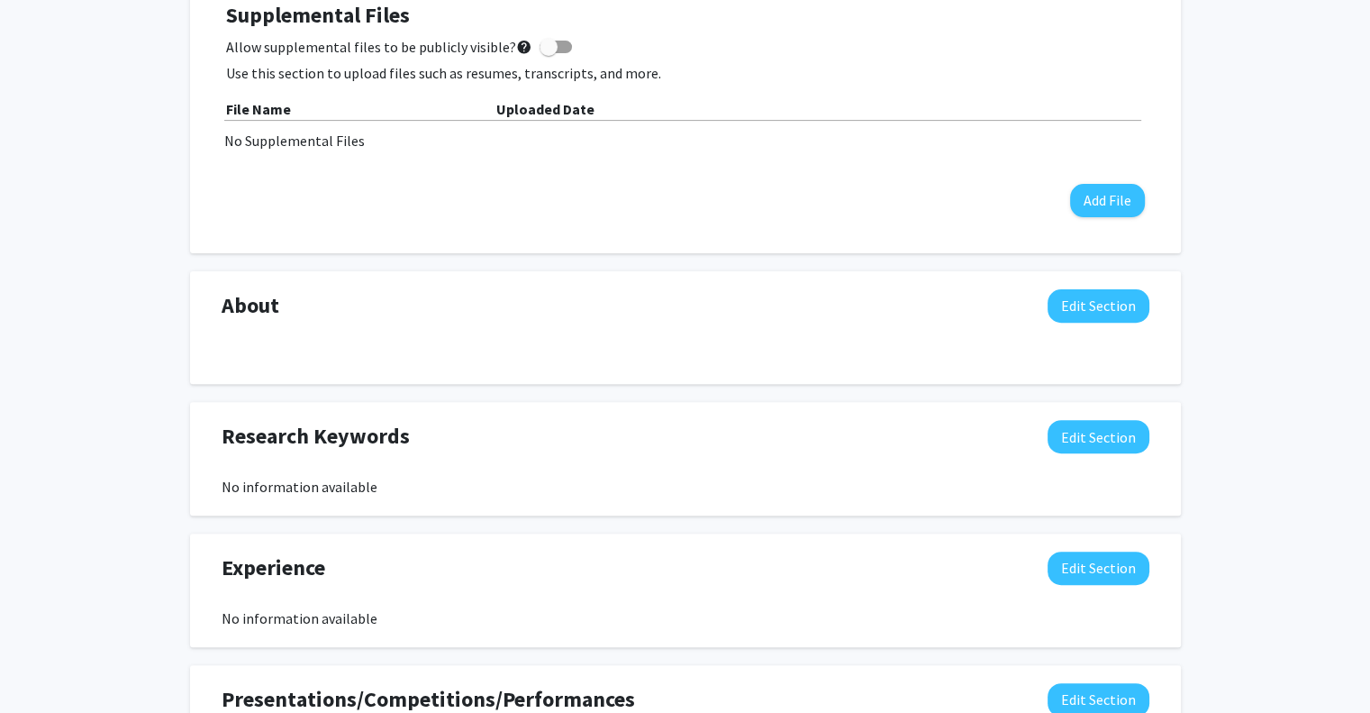
scroll to position [563, 0]
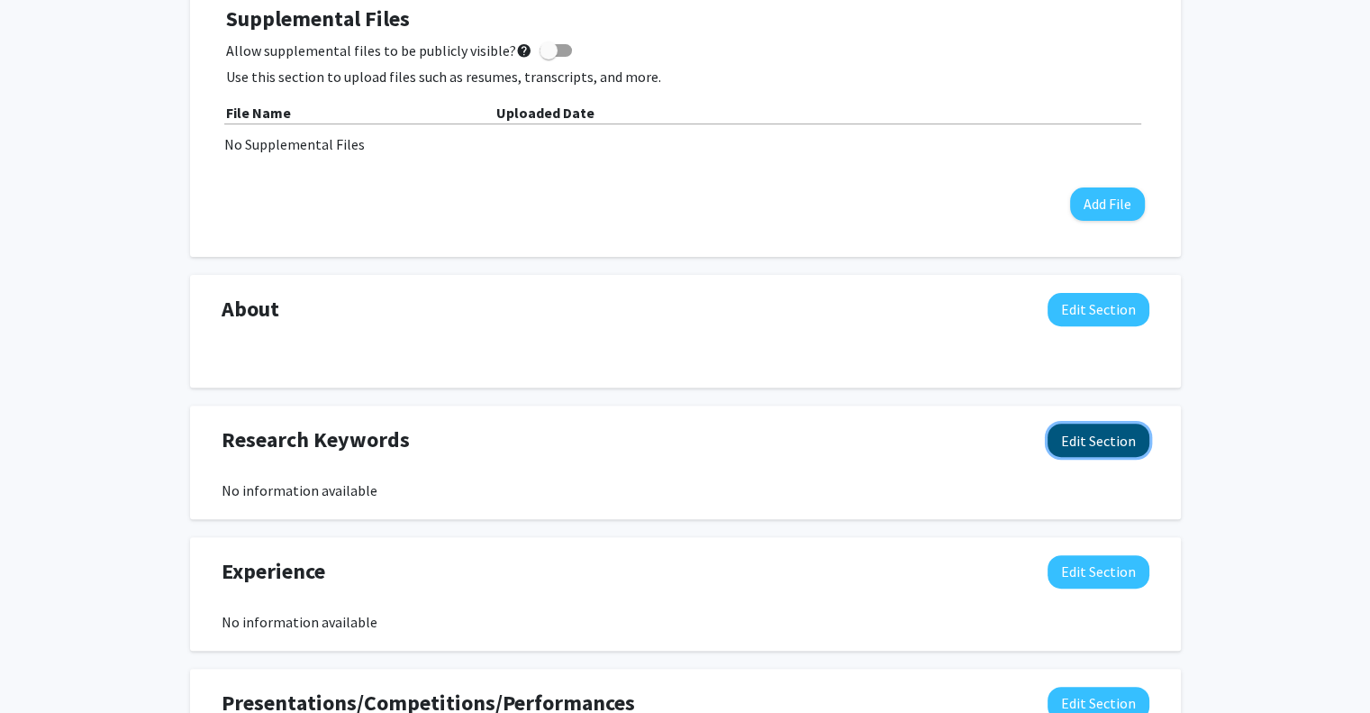
click at [1107, 437] on button "Edit Section" at bounding box center [1099, 439] width 102 height 33
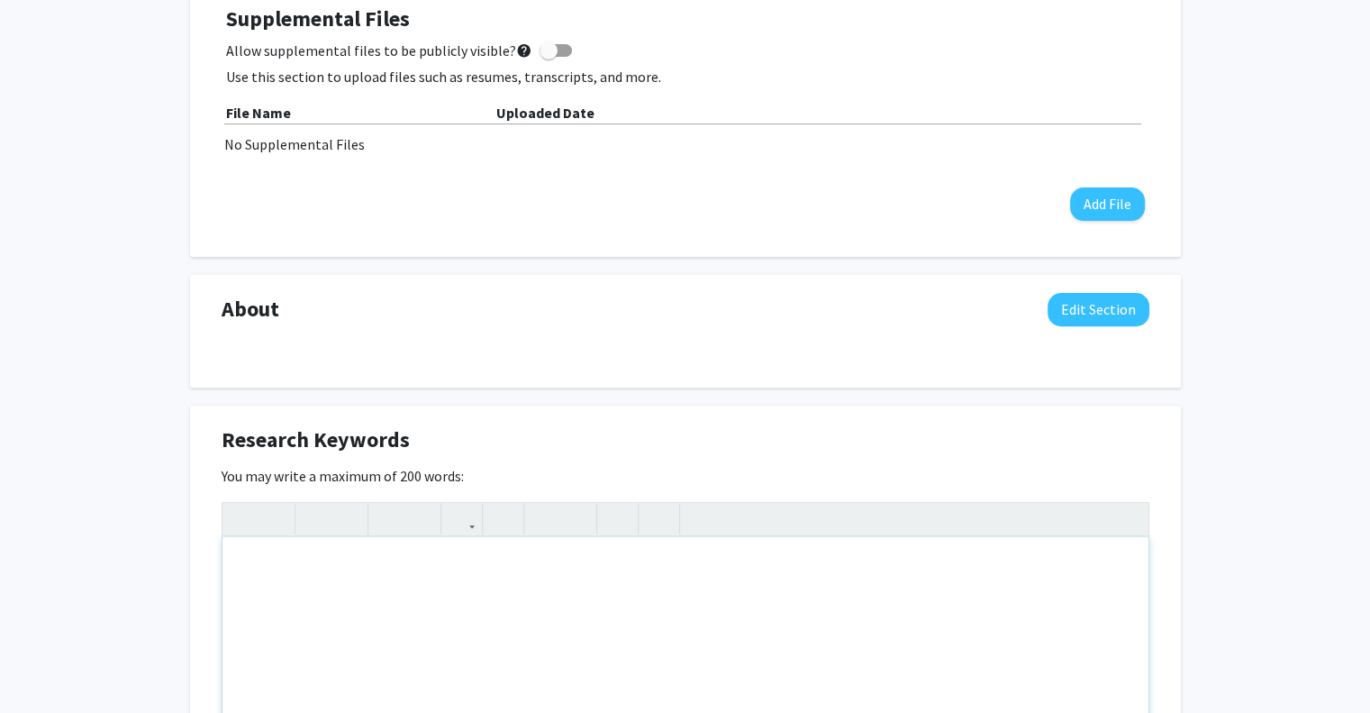
click at [533, 561] on div "Note to users with screen readers: Please deactivate our accessibility plugin f…" at bounding box center [686, 672] width 926 height 270
